Goal: Task Accomplishment & Management: Manage account settings

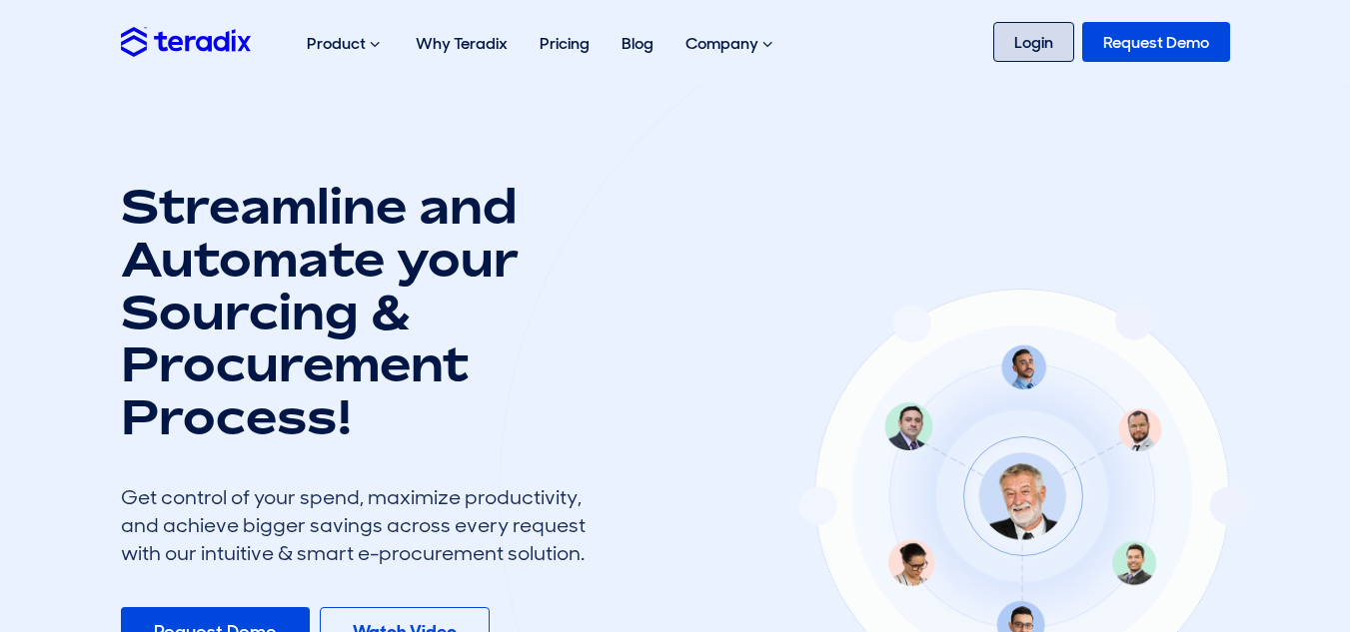
click at [1021, 49] on link "Login" at bounding box center [1033, 42] width 81 height 40
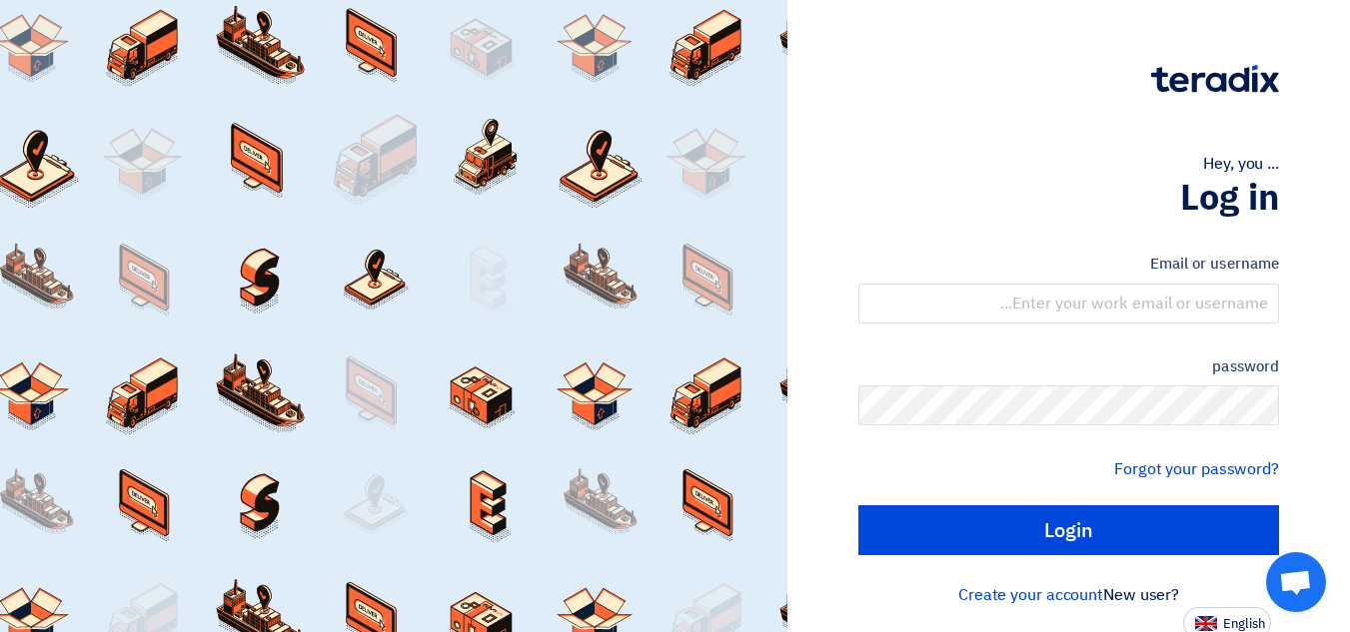
click at [1189, 258] on font "Email or username" at bounding box center [1214, 264] width 129 height 22
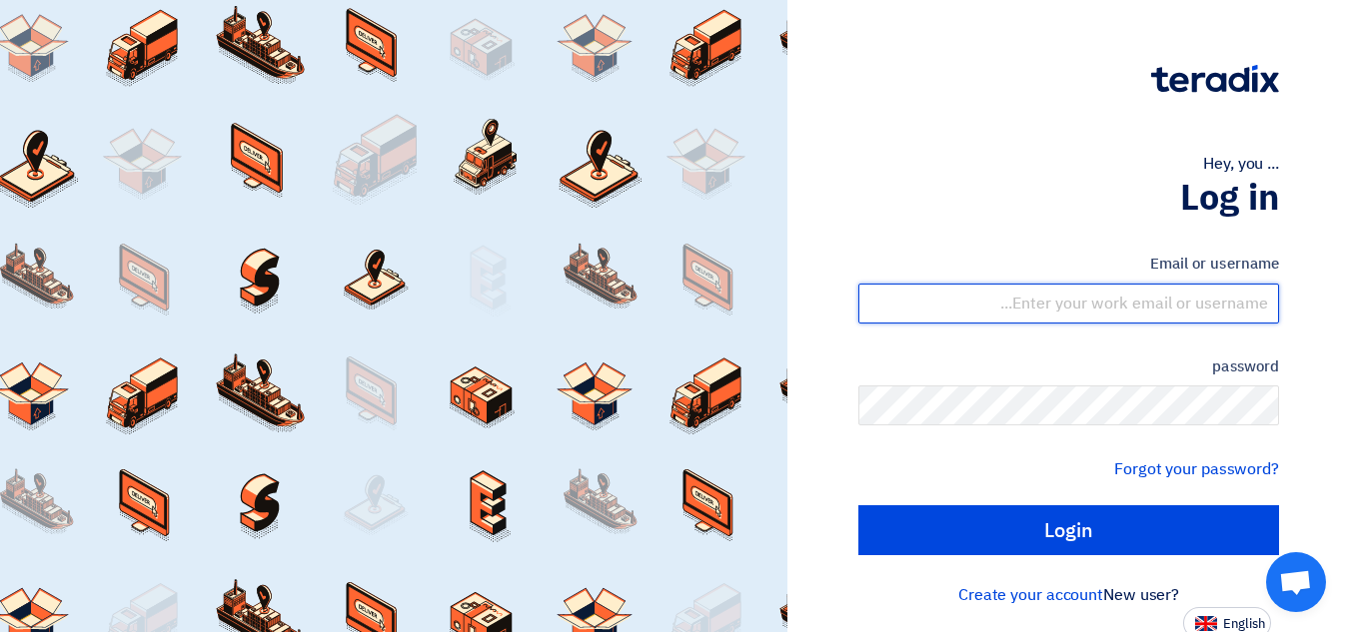
click at [1230, 296] on input "text" at bounding box center [1068, 304] width 421 height 40
type input "ammar@bw-saudi.com"
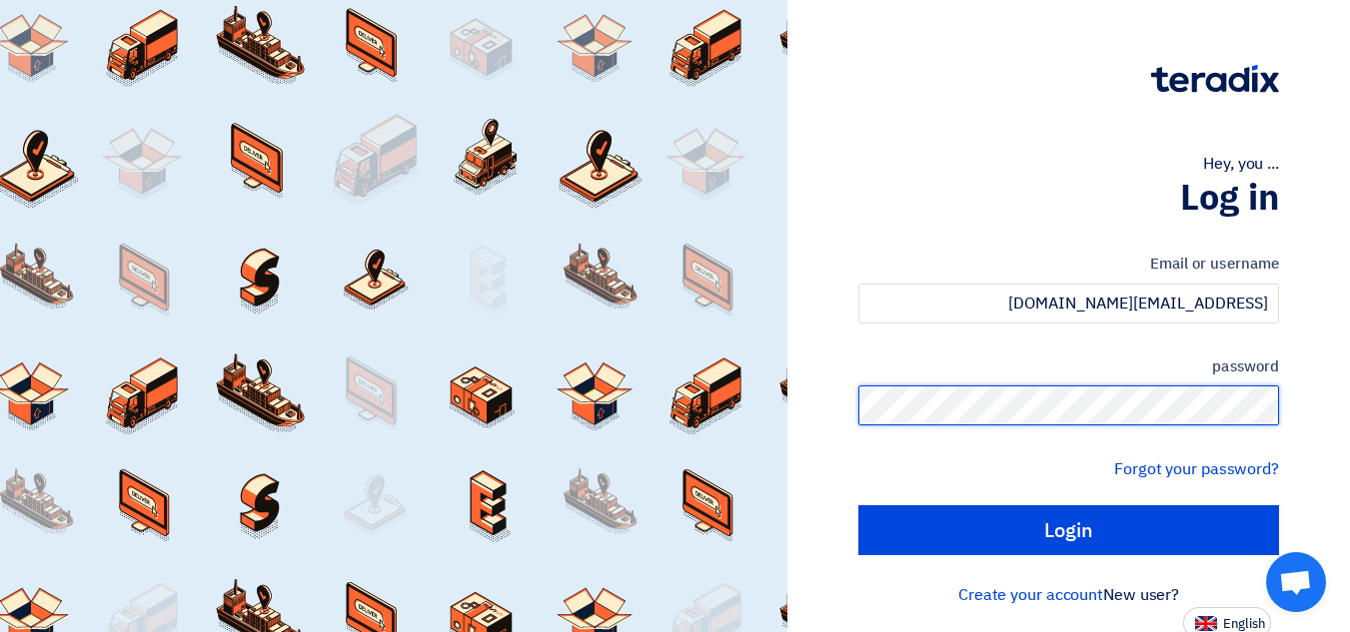
click at [858, 506] on input "Login" at bounding box center [1068, 531] width 421 height 50
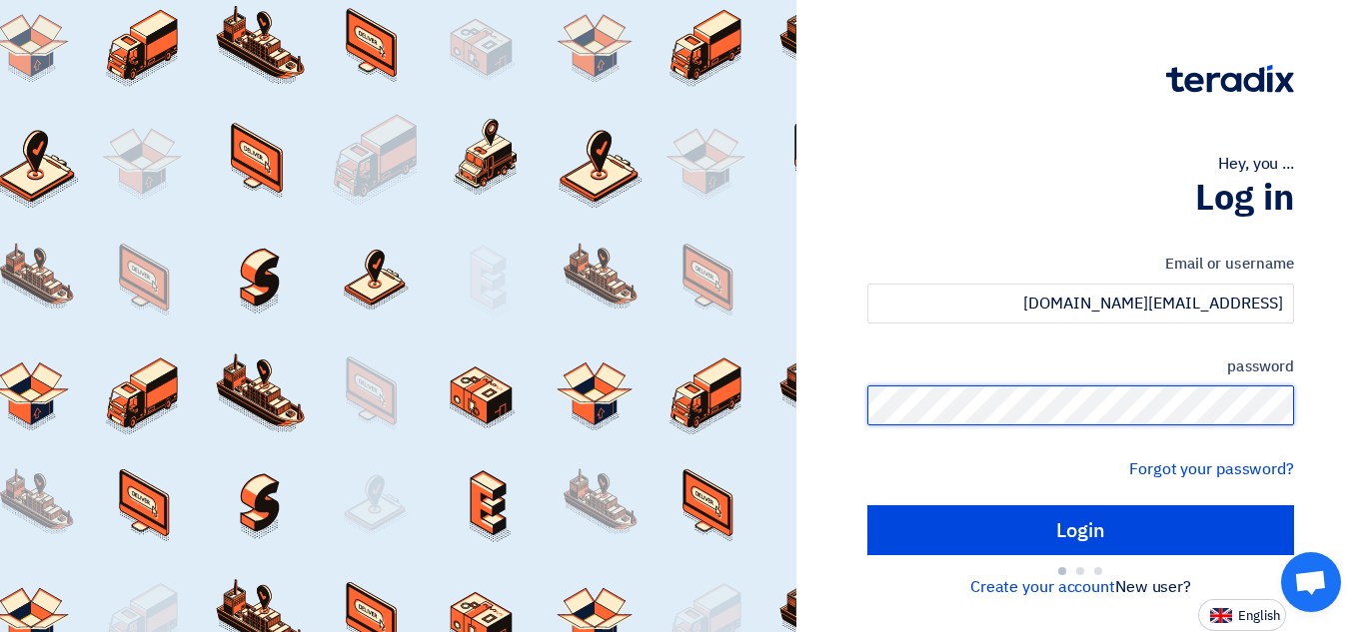
type input "Sign in"
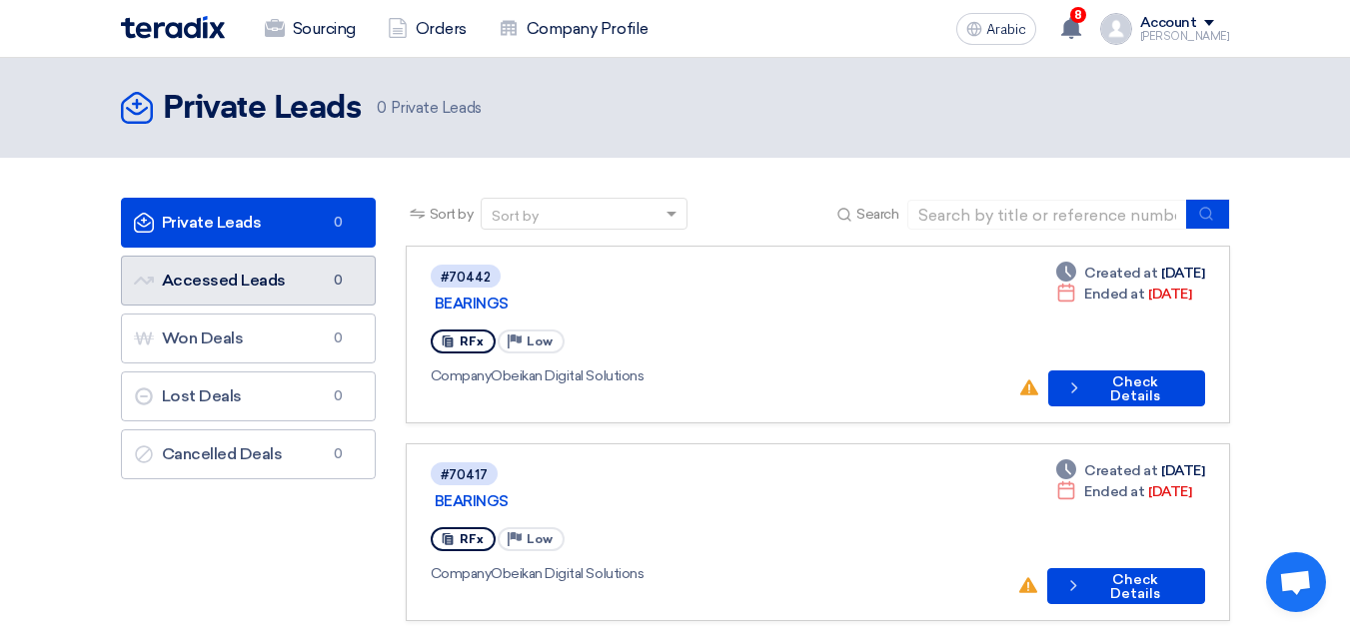
click at [255, 284] on font "Accessed Leads" at bounding box center [224, 280] width 124 height 19
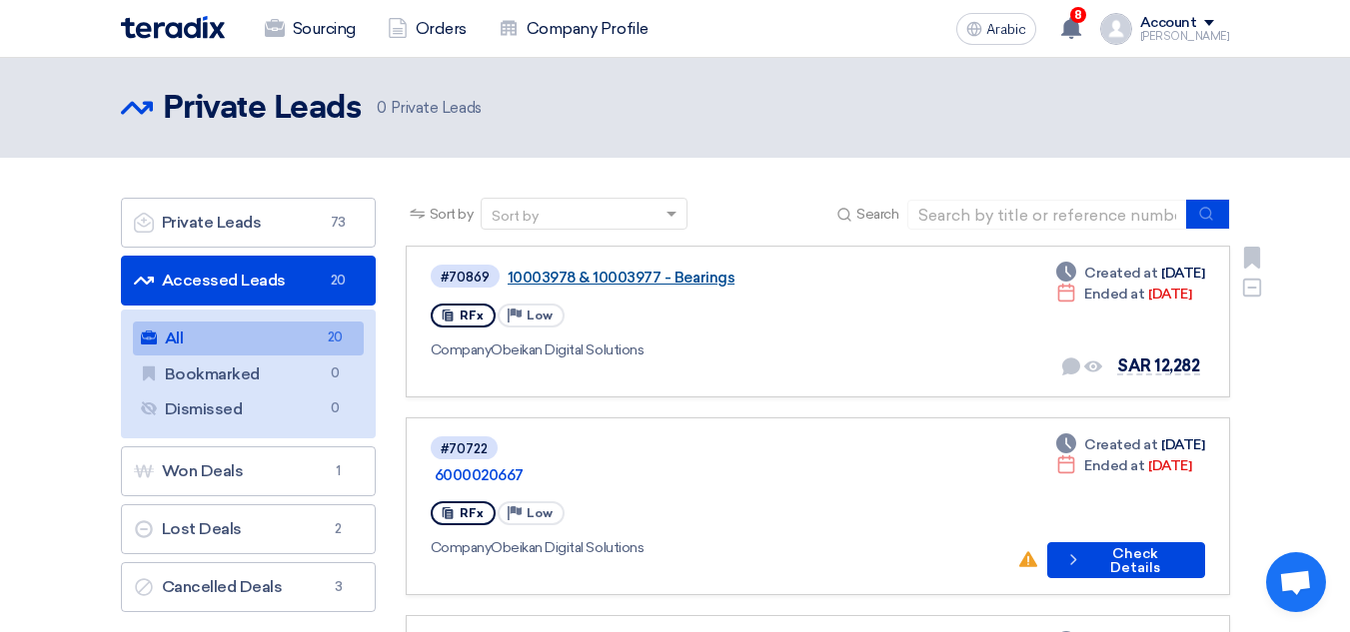
click at [691, 280] on font "10003978 & 10003977 - Bearings" at bounding box center [622, 278] width 228 height 18
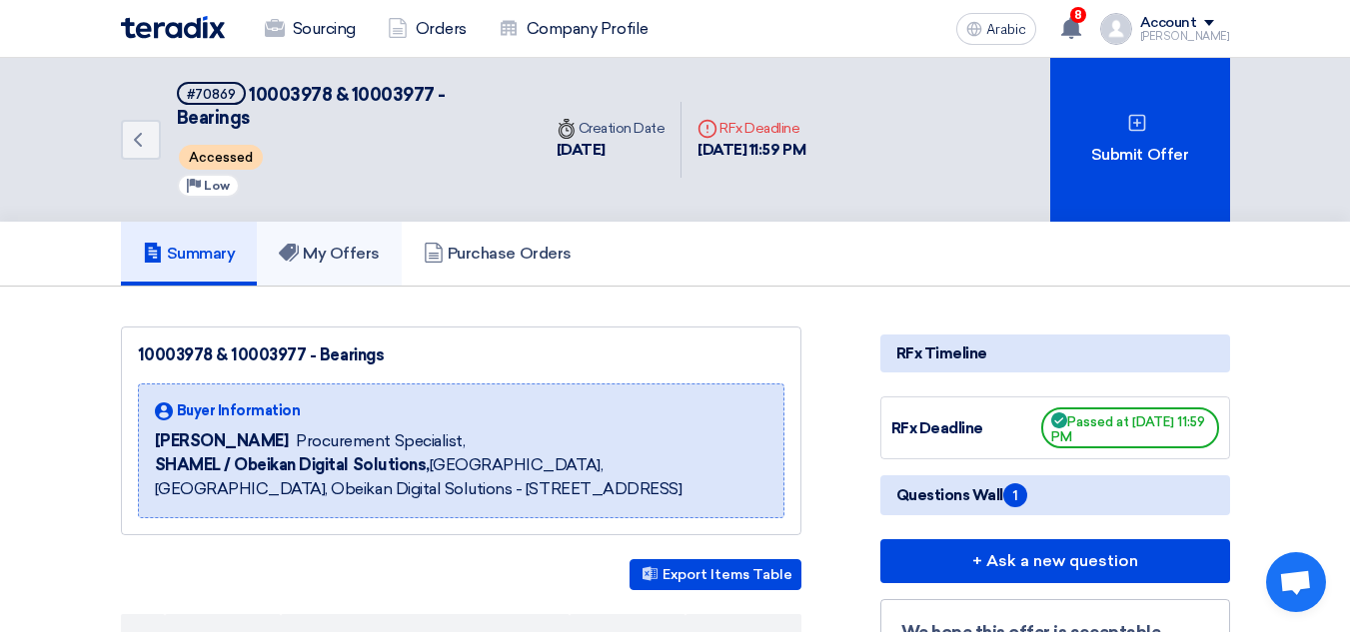
click at [334, 244] on font "My Offers" at bounding box center [341, 253] width 77 height 19
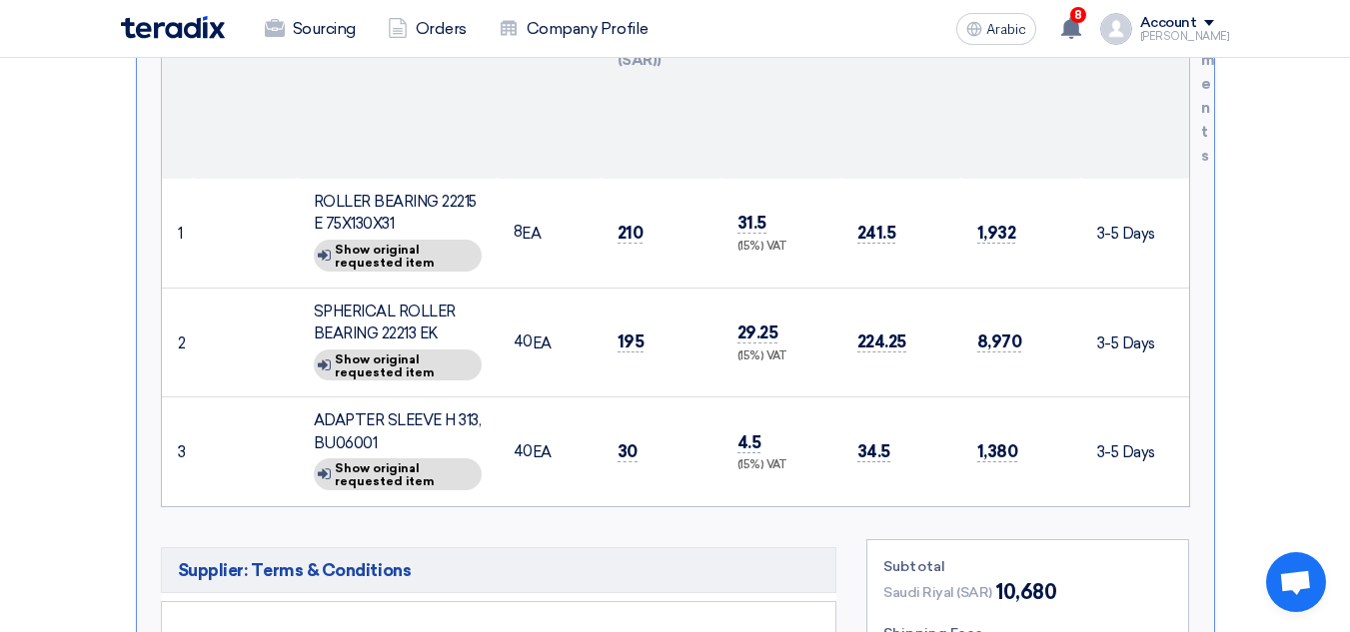
scroll to position [699, 0]
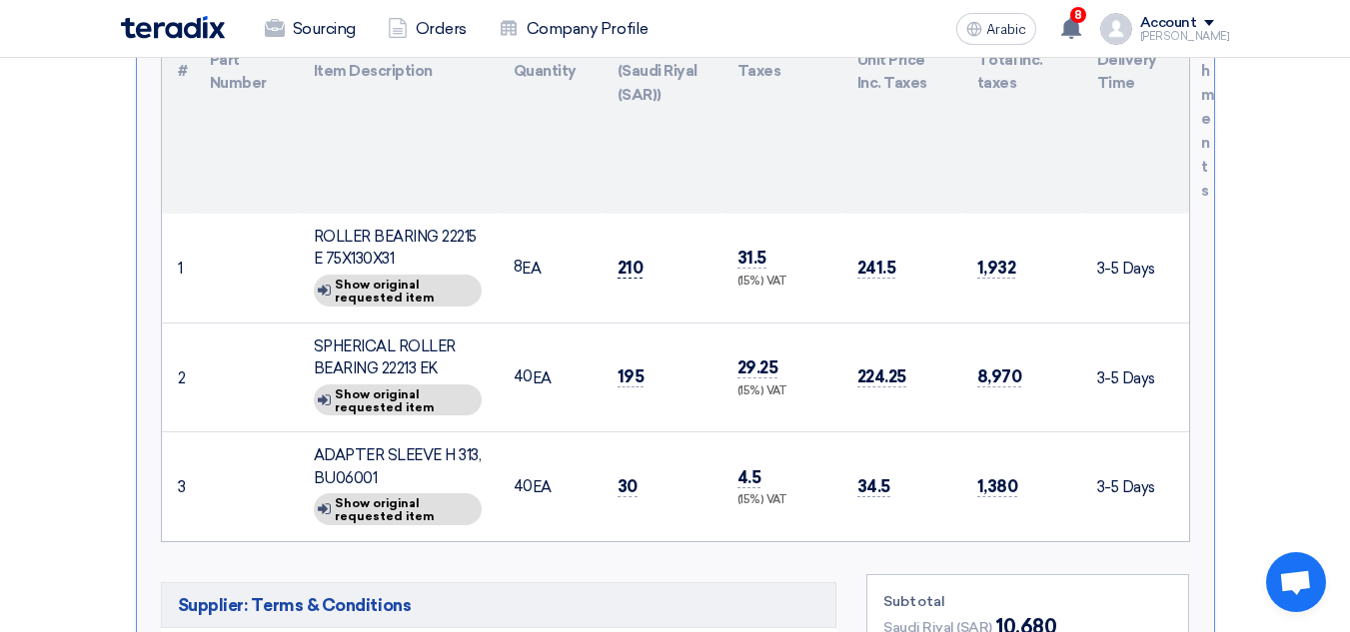
click at [635, 258] on font "210" at bounding box center [630, 268] width 26 height 20
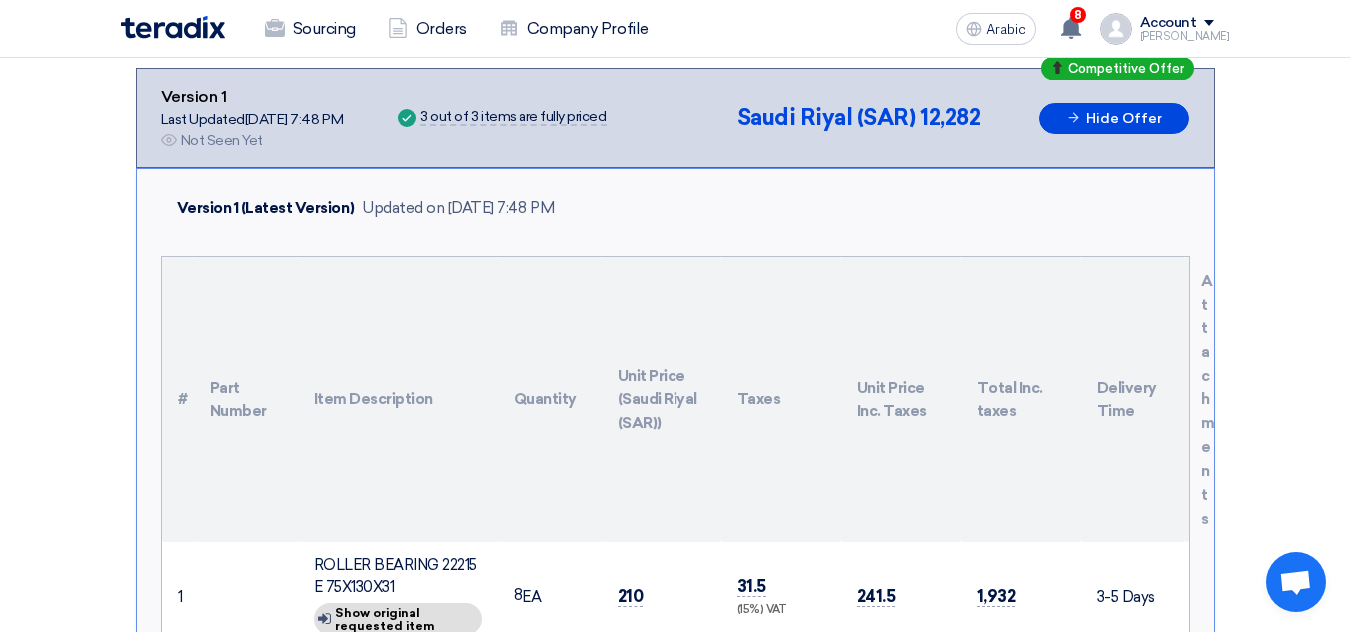
scroll to position [0, 0]
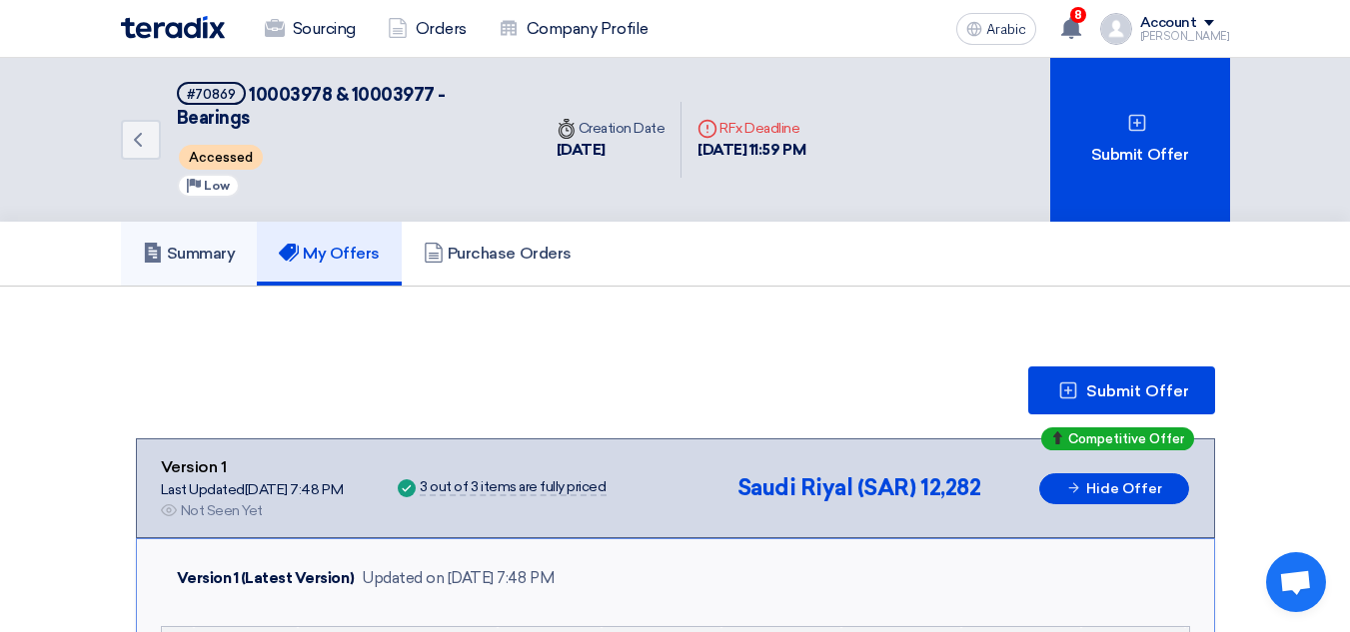
click at [198, 244] on font "Summary" at bounding box center [201, 253] width 69 height 19
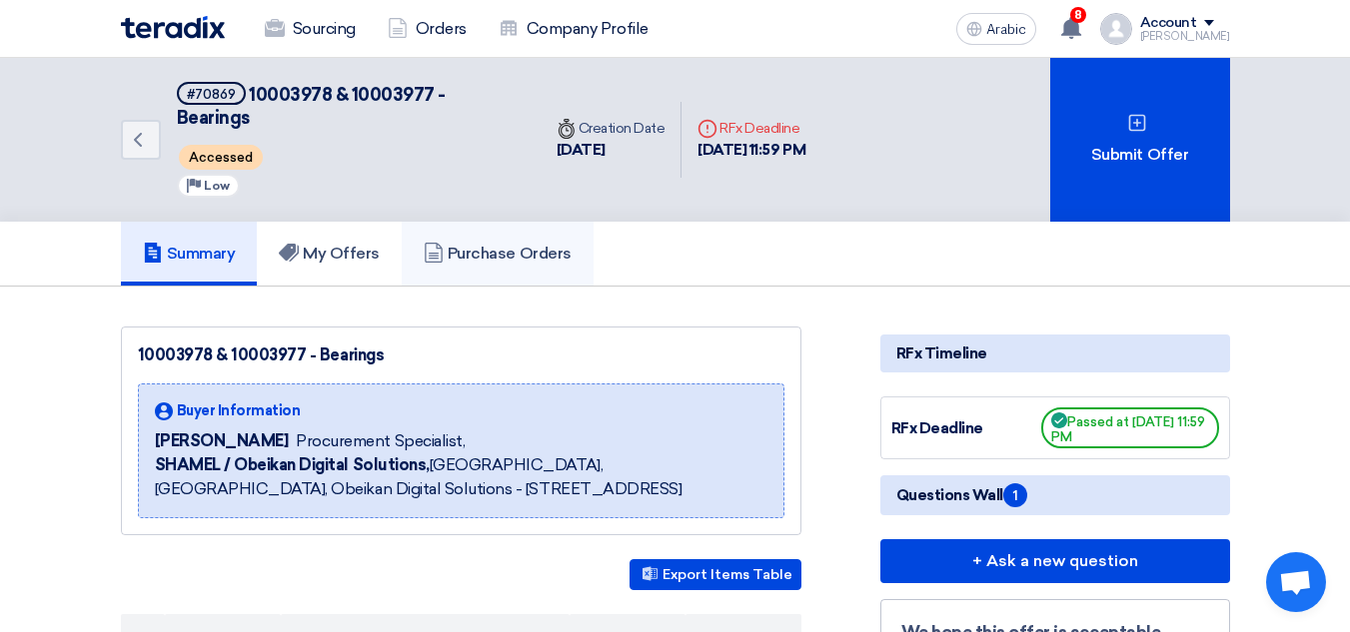
click at [536, 244] on font "Purchase Orders" at bounding box center [510, 253] width 124 height 19
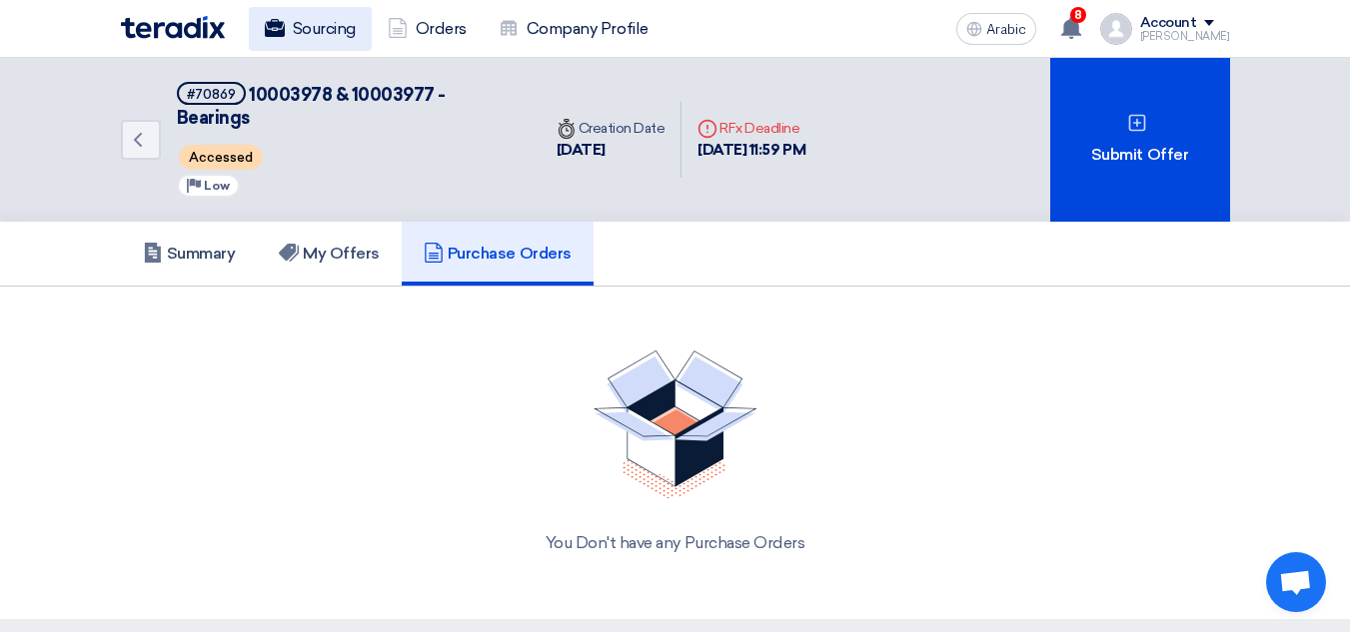
click at [337, 32] on font "Sourcing" at bounding box center [324, 28] width 63 height 19
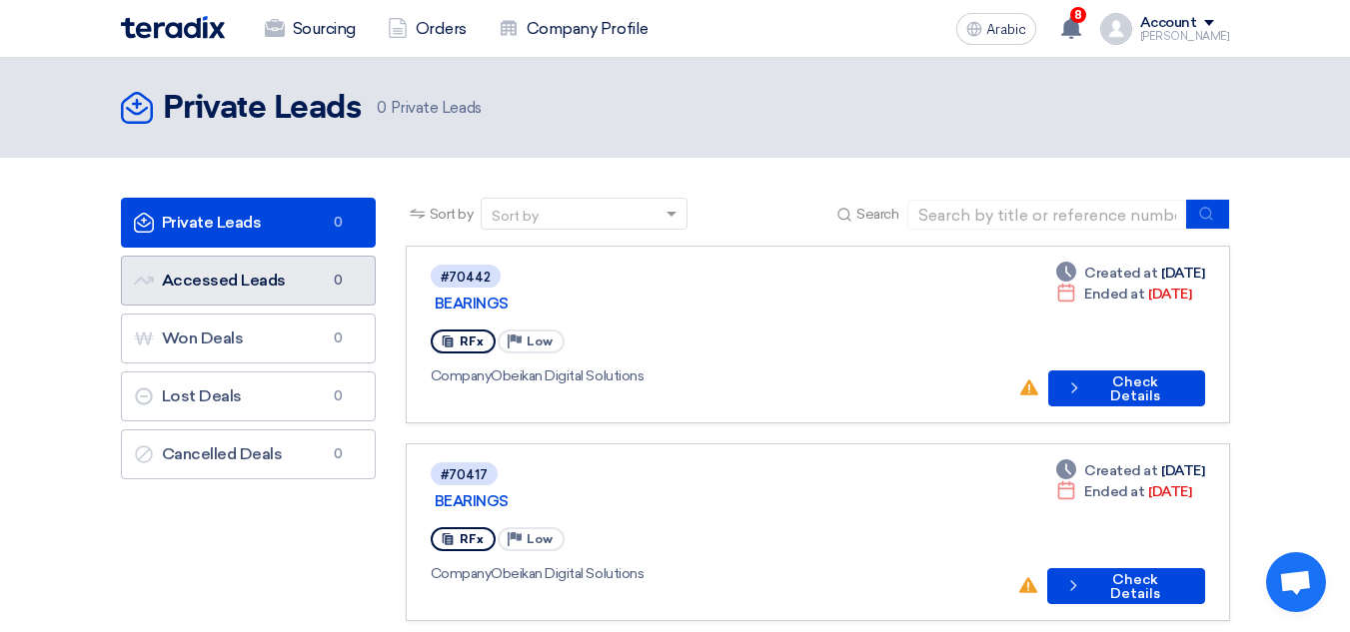
click at [237, 283] on font "Accessed Leads" at bounding box center [224, 280] width 124 height 19
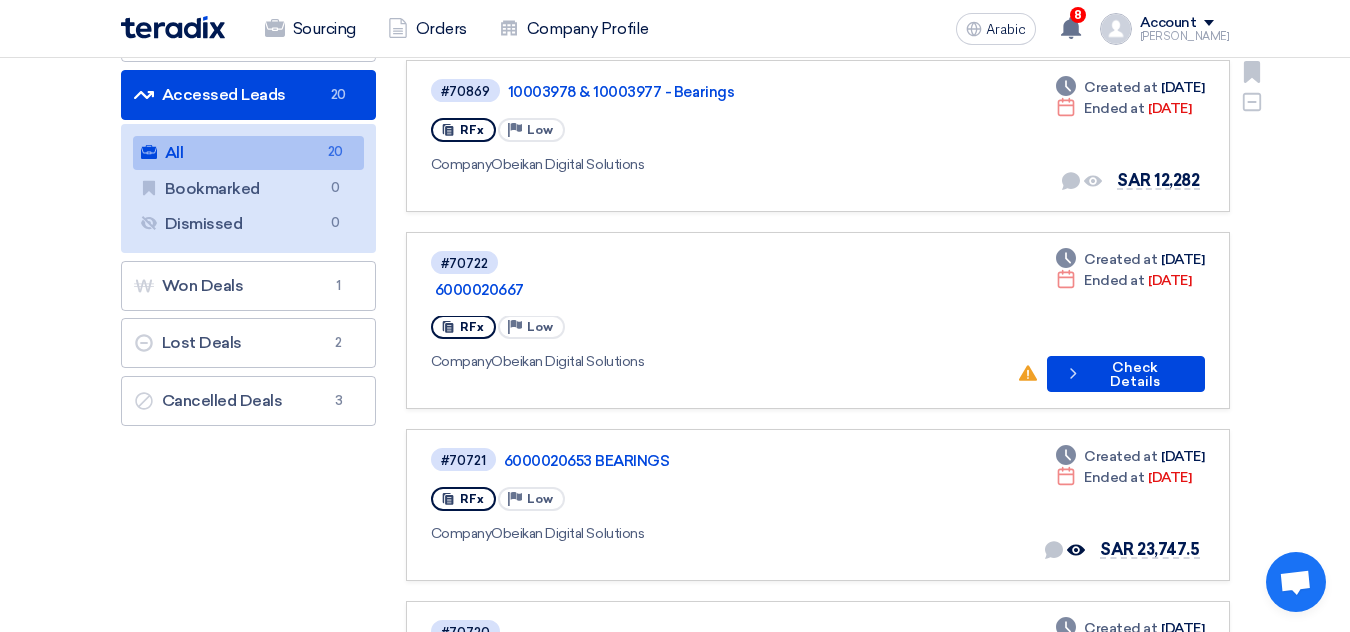
scroll to position [300, 0]
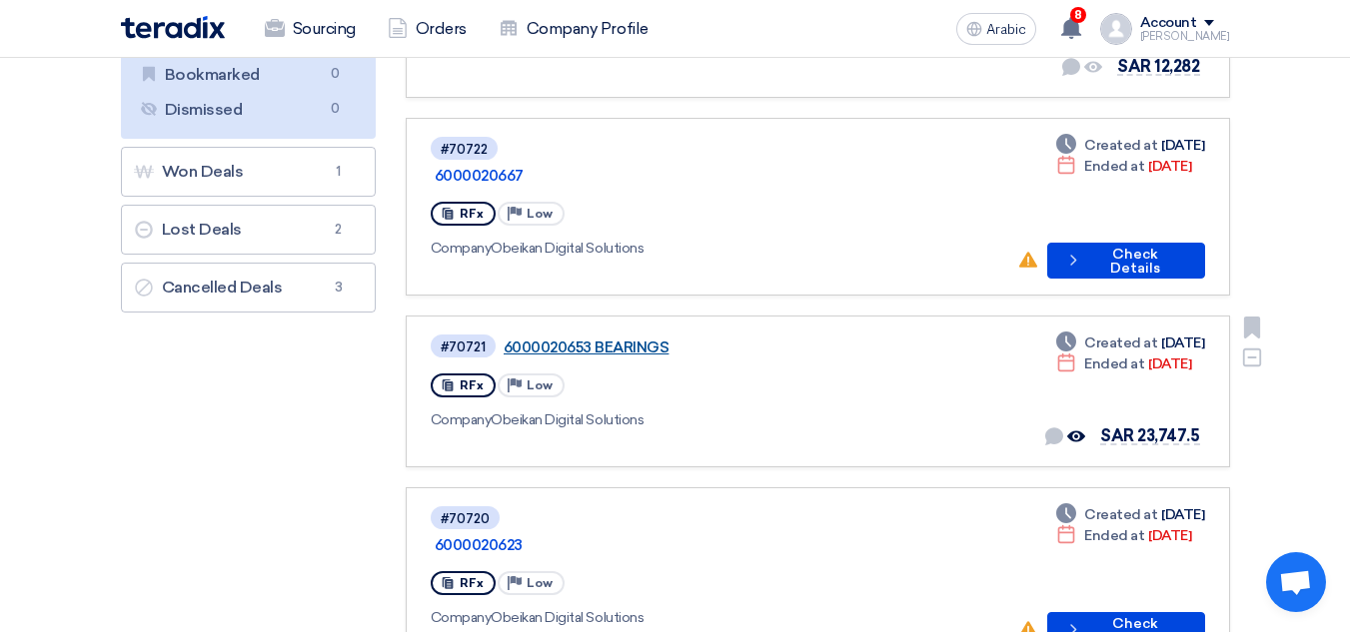
click at [635, 339] on font "6000020653 BEARINGS" at bounding box center [587, 348] width 166 height 18
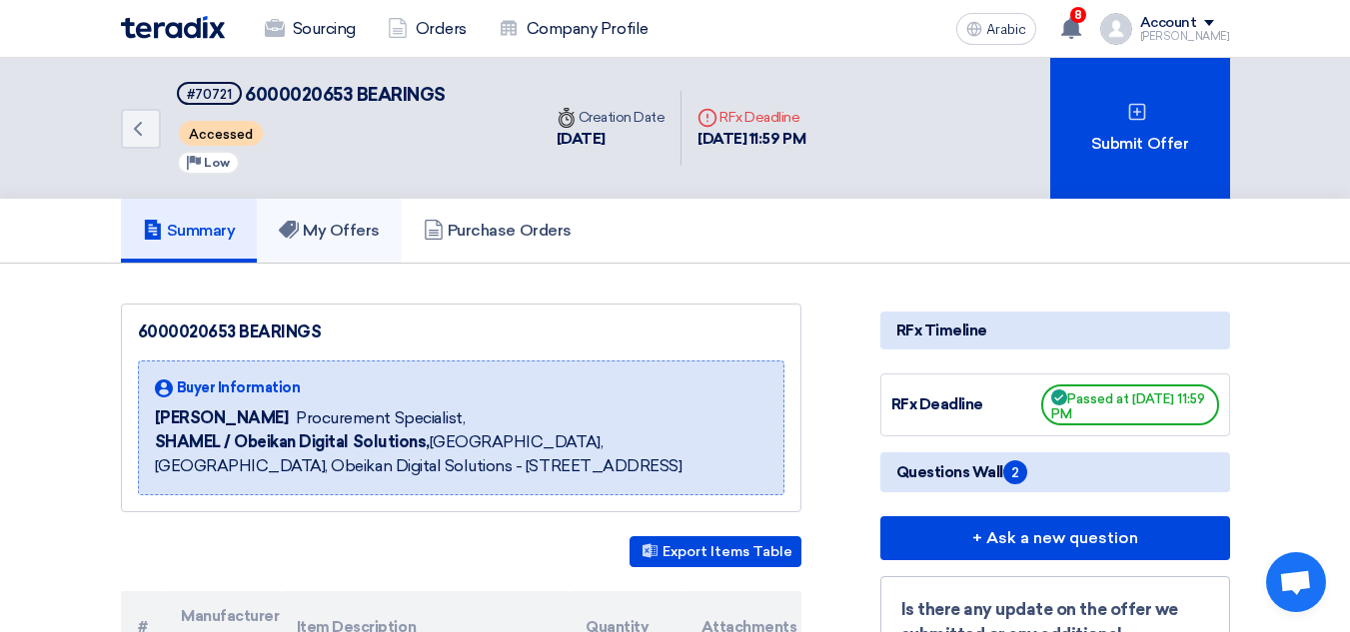
click at [377, 231] on font "My Offers" at bounding box center [341, 230] width 77 height 19
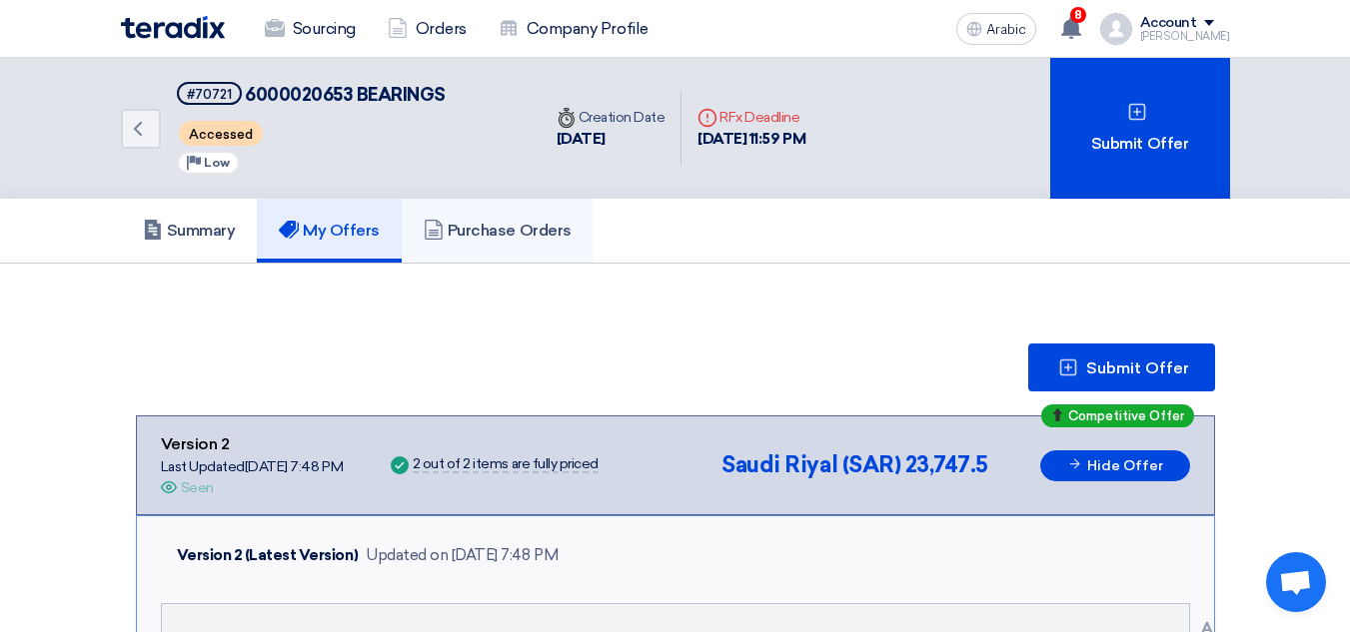
click at [531, 234] on font "Purchase Orders" at bounding box center [510, 230] width 124 height 19
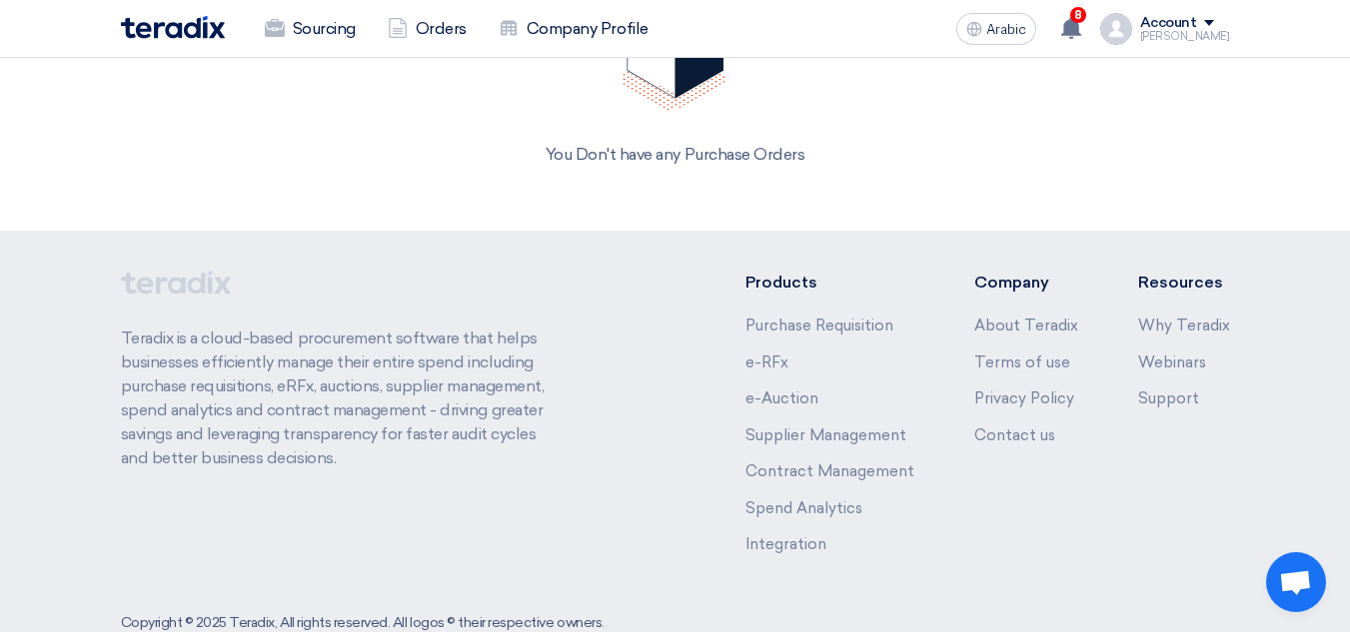
scroll to position [417, 0]
